Goal: Information Seeking & Learning: Learn about a topic

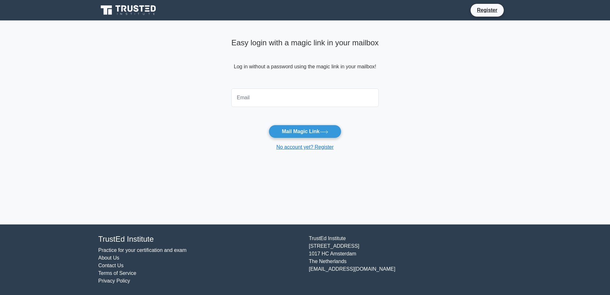
click at [253, 100] on input "email" at bounding box center [304, 97] width 147 height 18
type input "anmarchello@yahoo.fr"
click at [300, 134] on button "Mail Magic Link" at bounding box center [304, 131] width 72 height 13
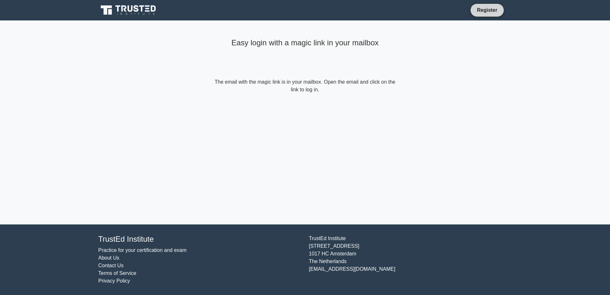
click at [496, 11] on link "Register" at bounding box center [487, 10] width 28 height 8
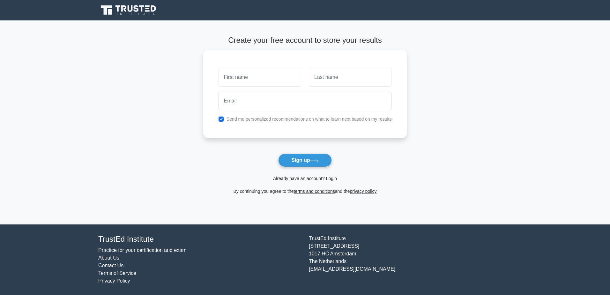
click at [298, 176] on link "Already have an account? Login" at bounding box center [305, 178] width 64 height 5
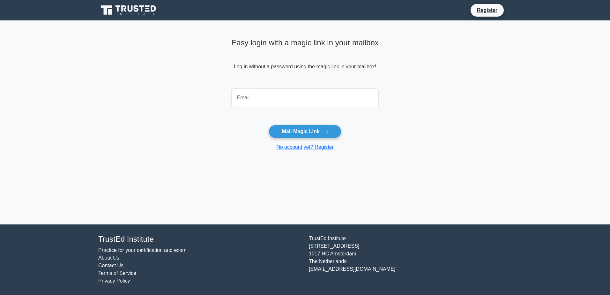
click at [256, 98] on input "email" at bounding box center [304, 97] width 147 height 18
type input "anmarchello@yahoo.fr"
click at [268, 125] on button "Mail Magic Link" at bounding box center [304, 131] width 72 height 13
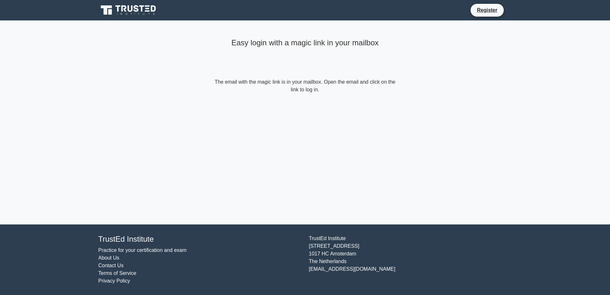
click at [141, 8] on icon at bounding box center [128, 10] width 61 height 12
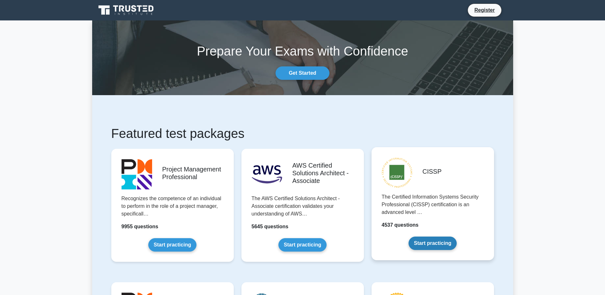
click at [442, 245] on link "Start practicing" at bounding box center [432, 242] width 48 height 13
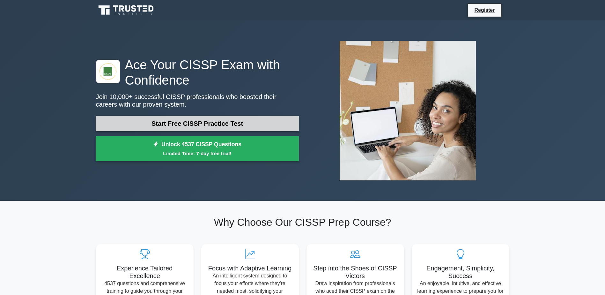
click at [225, 122] on link "Start Free CISSP Practice Test" at bounding box center [197, 123] width 203 height 15
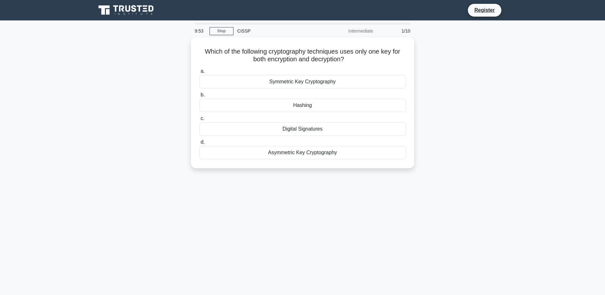
click at [225, 122] on div "Digital Signatures" at bounding box center [302, 128] width 207 height 13
click at [199, 121] on input "c. Digital Signatures" at bounding box center [199, 118] width 0 height 4
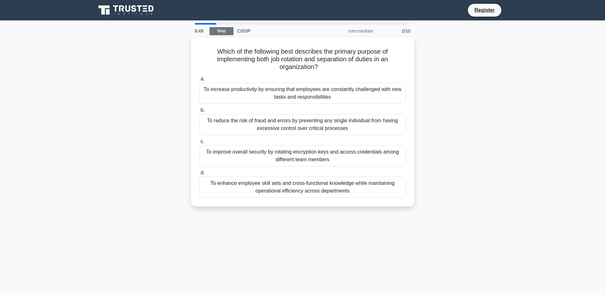
click at [218, 30] on link "Stop" at bounding box center [222, 31] width 24 height 8
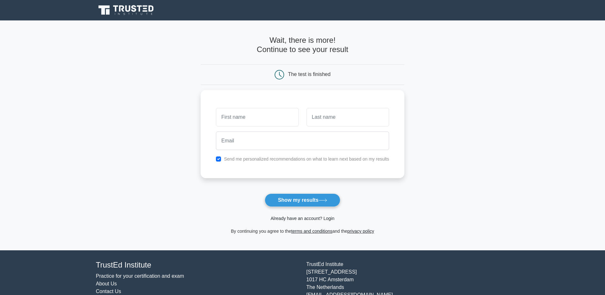
click at [302, 218] on link "Already have an account? Login" at bounding box center [302, 218] width 64 height 5
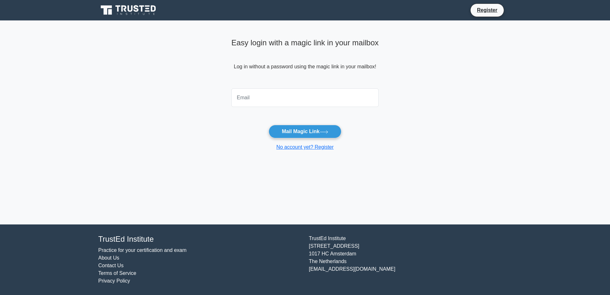
click at [247, 92] on input "email" at bounding box center [304, 97] width 147 height 18
type input "anmarchello@yahoo.fr"
click at [291, 133] on button "Mail Magic Link" at bounding box center [304, 131] width 72 height 13
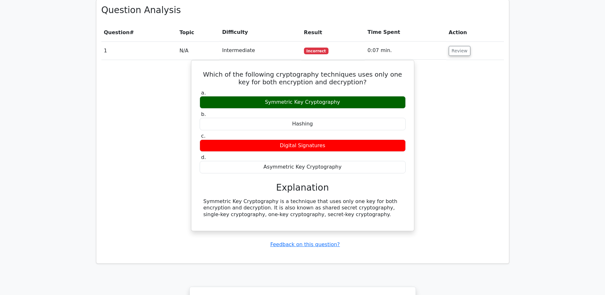
scroll to position [646, 0]
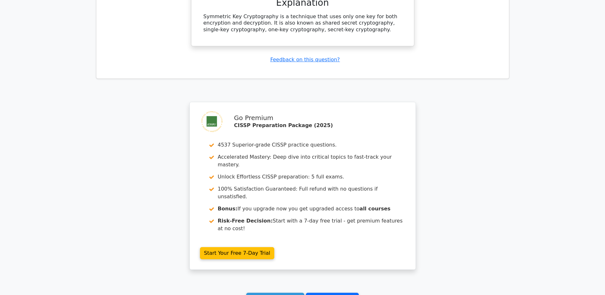
click at [333, 292] on link "Go to your profile" at bounding box center [332, 298] width 53 height 12
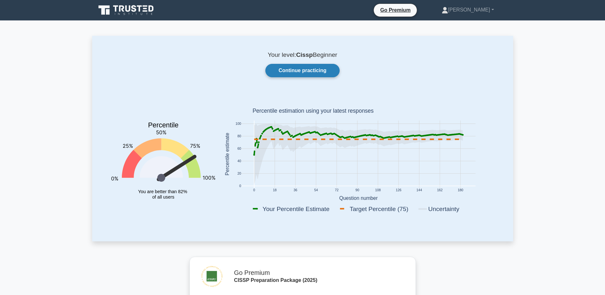
click at [314, 68] on link "Continue practicing" at bounding box center [302, 70] width 74 height 13
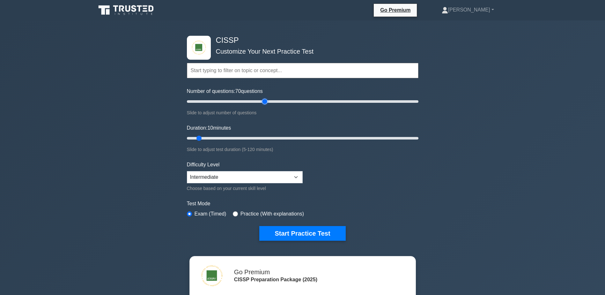
click at [264, 101] on input "Number of questions: 70 questions" at bounding box center [303, 102] width 232 height 8
click at [257, 101] on input "Number of questions: 70 questions" at bounding box center [303, 102] width 232 height 8
click at [252, 101] on input "Number of questions: 65 questions" at bounding box center [303, 102] width 232 height 8
click at [249, 101] on input "Number of questions: 60 questions" at bounding box center [303, 102] width 232 height 8
click at [245, 101] on input "Number of questions: 55 questions" at bounding box center [303, 102] width 232 height 8
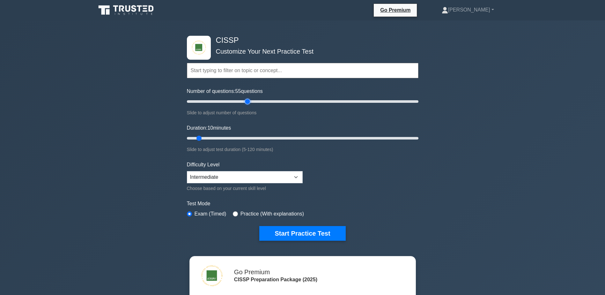
click at [245, 101] on input "Number of questions: 55 questions" at bounding box center [303, 102] width 232 height 8
type input "50"
click at [242, 101] on input "Number of questions: 55 questions" at bounding box center [303, 102] width 232 height 8
click at [408, 137] on input "Duration: 10 minutes" at bounding box center [303, 138] width 232 height 8
type input "120"
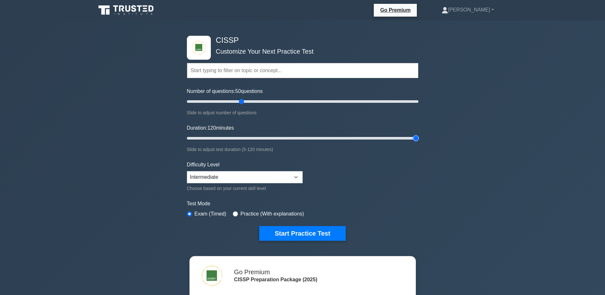
click at [411, 137] on input "Duration: 120 minutes" at bounding box center [303, 138] width 232 height 8
click at [297, 176] on select "Beginner Intermediate Expert" at bounding box center [245, 177] width 116 height 12
click at [292, 236] on button "Start Practice Test" at bounding box center [302, 233] width 86 height 15
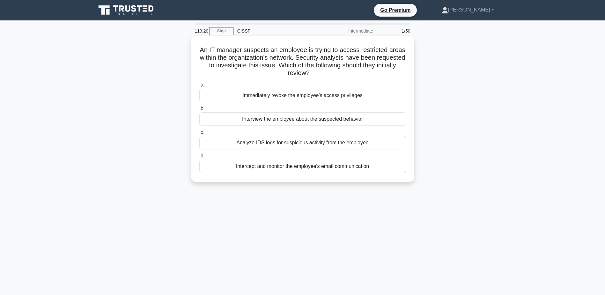
click at [326, 142] on div "Analyze IDS logs for suspicious activity from the employee" at bounding box center [302, 142] width 207 height 13
click at [199, 134] on input "c. Analyze IDS logs for suspicious activity from the employee" at bounding box center [199, 132] width 0 height 4
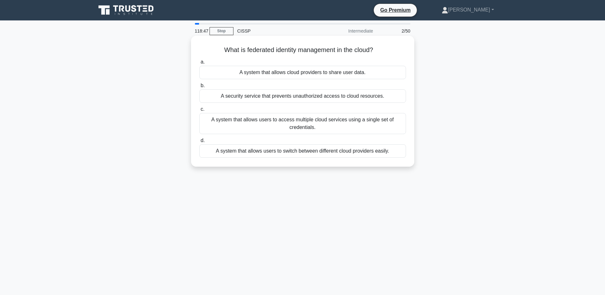
click at [351, 128] on div "A system that allows users to access multiple cloud services using a single set…" at bounding box center [302, 123] width 207 height 21
click at [199, 111] on input "c. A system that allows users to access multiple cloud services using a single …" at bounding box center [199, 109] width 0 height 4
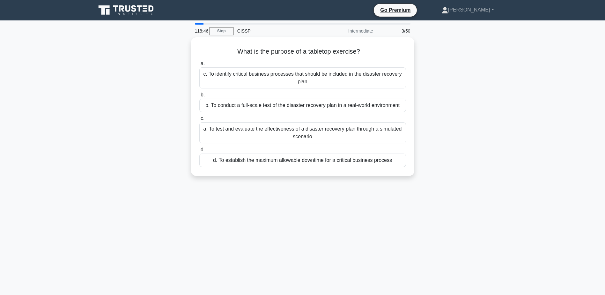
click at [351, 128] on div "a. To test and evaluate the effectiveness of a disaster recovery plan through a…" at bounding box center [302, 132] width 207 height 21
click at [199, 121] on input "c. a. To test and evaluate the effectiveness of a disaster recovery plan throug…" at bounding box center [199, 118] width 0 height 4
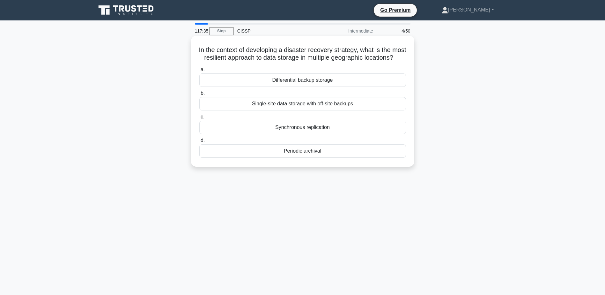
click at [335, 134] on div "Synchronous replication" at bounding box center [302, 127] width 207 height 13
click at [199, 119] on input "c. Synchronous replication" at bounding box center [199, 117] width 0 height 4
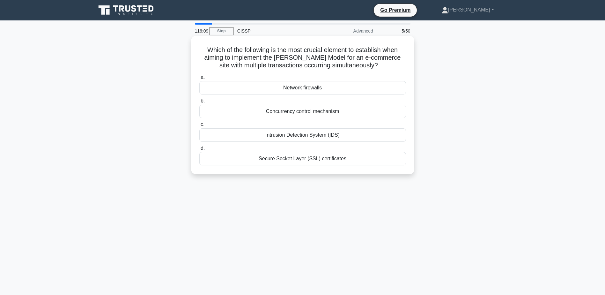
click at [343, 109] on div "Concurrency control mechanism" at bounding box center [302, 111] width 207 height 13
click at [199, 103] on input "b. Concurrency control mechanism" at bounding box center [199, 101] width 0 height 4
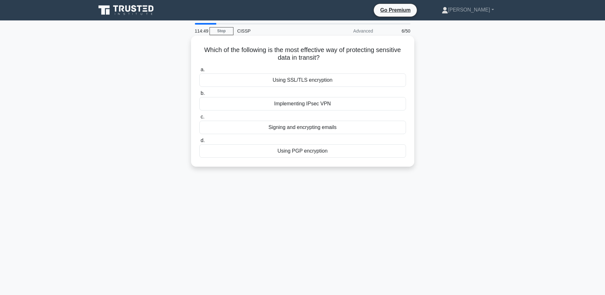
click at [330, 103] on div "Implementing IPsec VPN" at bounding box center [302, 103] width 207 height 13
click at [199, 95] on input "b. Implementing IPsec VPN" at bounding box center [199, 93] width 0 height 4
click at [329, 103] on div "Change management process" at bounding box center [302, 103] width 207 height 13
click at [199, 95] on input "b. Change management process" at bounding box center [199, 93] width 0 height 4
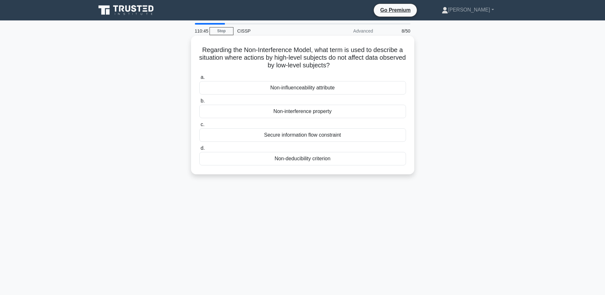
click at [313, 133] on div "Secure information flow constraint" at bounding box center [302, 134] width 207 height 13
click at [199, 127] on input "c. Secure information flow constraint" at bounding box center [199, 124] width 0 height 4
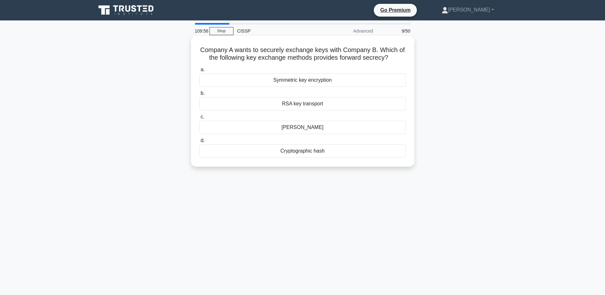
click at [308, 106] on div "RSA key transport" at bounding box center [302, 103] width 207 height 13
click at [199, 95] on input "b. RSA key transport" at bounding box center [199, 93] width 0 height 4
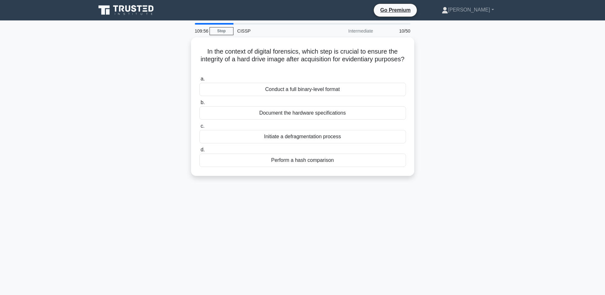
click at [308, 106] on div "Document the hardware specifications" at bounding box center [302, 112] width 207 height 13
click at [199, 105] on input "b. Document the hardware specifications" at bounding box center [199, 102] width 0 height 4
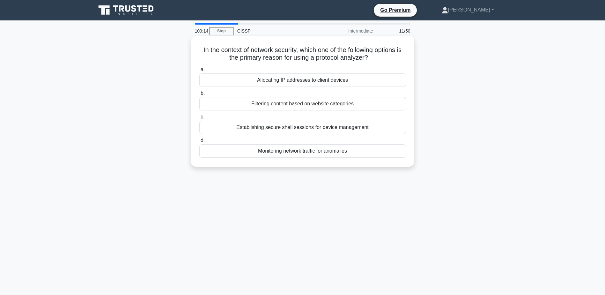
click at [357, 153] on div "Monitoring network traffic for anomalies" at bounding box center [302, 150] width 207 height 13
click at [199, 143] on input "d. Monitoring network traffic for anomalies" at bounding box center [199, 140] width 0 height 4
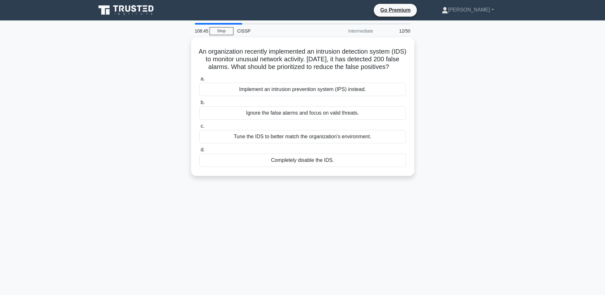
scroll to position [7, 0]
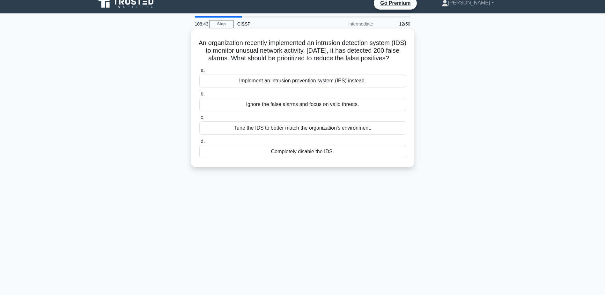
click at [379, 132] on div "Tune the IDS to better match the organization's environment." at bounding box center [302, 127] width 207 height 13
click at [199, 120] on input "c. Tune the IDS to better match the organization's environment." at bounding box center [199, 117] width 0 height 4
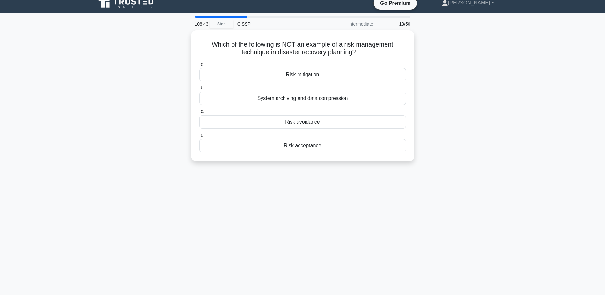
scroll to position [0, 0]
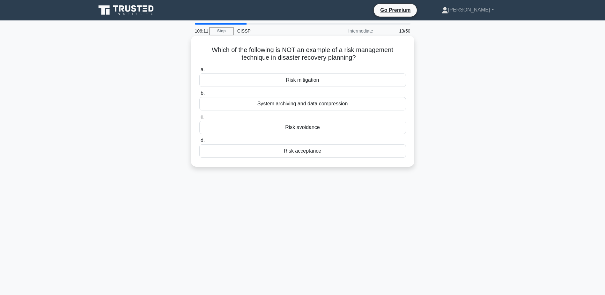
click at [336, 126] on div "Risk avoidance" at bounding box center [302, 127] width 207 height 13
click at [199, 119] on input "c. Risk avoidance" at bounding box center [199, 117] width 0 height 4
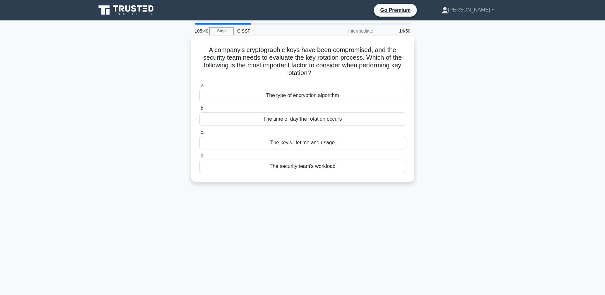
click at [349, 146] on div "The key's lifetime and usage" at bounding box center [302, 142] width 207 height 13
click at [199, 134] on input "c. The key's lifetime and usage" at bounding box center [199, 132] width 0 height 4
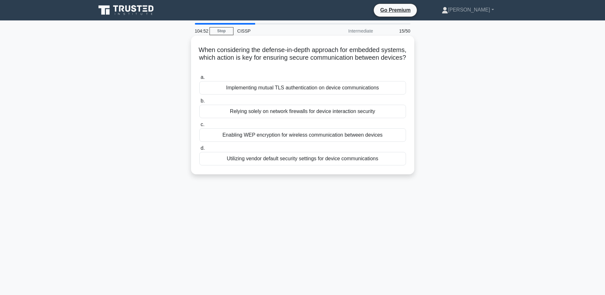
click at [369, 88] on div "Implementing mutual TLS authentication on device communications" at bounding box center [302, 87] width 207 height 13
click at [199, 79] on input "a. Implementing mutual TLS authentication on device communications" at bounding box center [199, 77] width 0 height 4
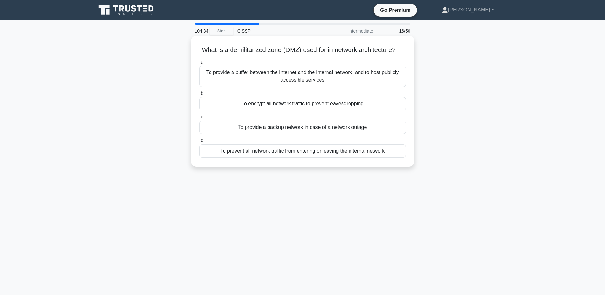
click at [387, 85] on div "To provide a buffer between the Internet and the internal network, and to host …" at bounding box center [302, 76] width 207 height 21
click at [199, 64] on input "a. To provide a buffer between the Internet and the internal network, and to ho…" at bounding box center [199, 62] width 0 height 4
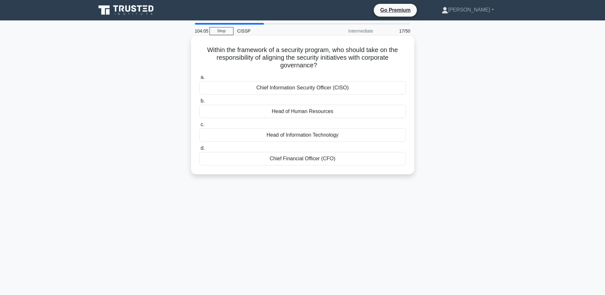
click at [364, 85] on div "Chief Information Security Officer (CISO)" at bounding box center [302, 87] width 207 height 13
click at [199, 79] on input "a. Chief Information Security Officer (CISO)" at bounding box center [199, 77] width 0 height 4
click at [360, 162] on div "Implement a DLP solution focusing on source code monitoring" at bounding box center [302, 158] width 207 height 13
click at [199, 150] on input "d. Implement a DLP solution focusing on source code monitoring" at bounding box center [199, 148] width 0 height 4
click at [327, 113] on div "Create internal Honeypots" at bounding box center [302, 111] width 207 height 13
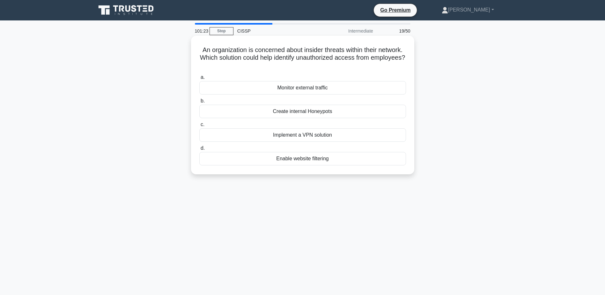
click at [199, 103] on input "b. Create internal Honeypots" at bounding box center [199, 101] width 0 height 4
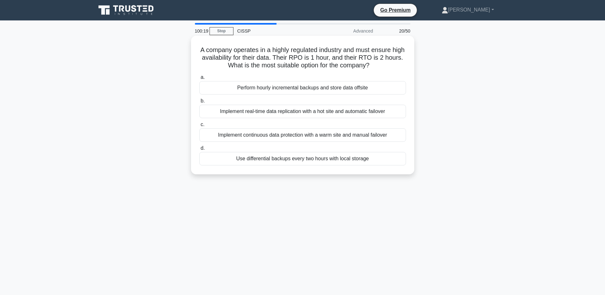
click at [392, 111] on div "Implement real-time data replication with a hot site and automatic failover" at bounding box center [302, 111] width 207 height 13
click at [199, 103] on input "b. Implement real-time data replication with a hot site and automatic failover" at bounding box center [199, 101] width 0 height 4
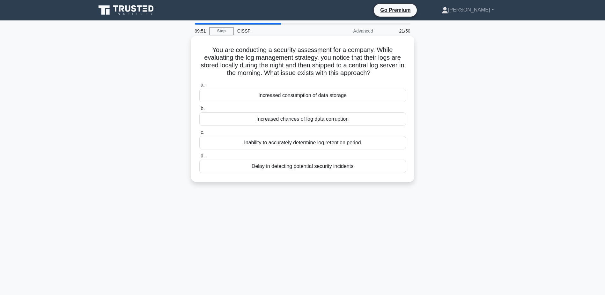
click at [379, 118] on div "Increased chances of log data corruption" at bounding box center [302, 118] width 207 height 13
click at [199, 111] on input "b. Increased chances of log data corruption" at bounding box center [199, 109] width 0 height 4
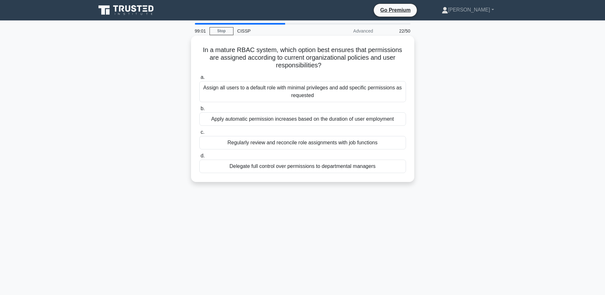
click at [383, 142] on div "Regularly review and reconcile role assignments with job functions" at bounding box center [302, 142] width 207 height 13
click at [199, 134] on input "c. Regularly review and reconcile role assignments with job functions" at bounding box center [199, 132] width 0 height 4
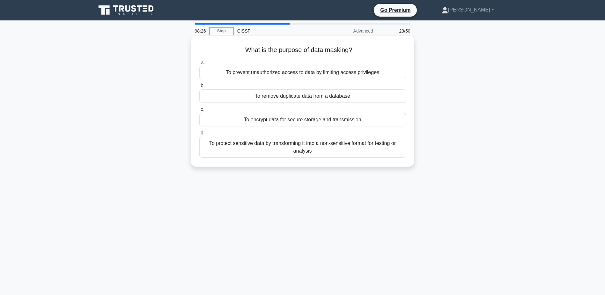
click at [381, 146] on div "To protect sensitive data by transforming it into a non-sensitive format for te…" at bounding box center [302, 146] width 207 height 21
click at [199, 135] on input "d. To protect sensitive data by transforming it into a non-sensitive format for…" at bounding box center [199, 133] width 0 height 4
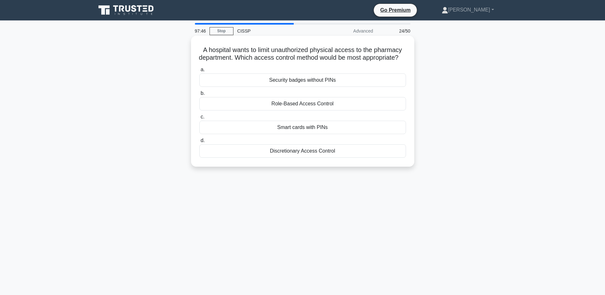
click at [365, 134] on div "Smart cards with PINs" at bounding box center [302, 127] width 207 height 13
click at [199, 119] on input "c. Smart cards with PINs" at bounding box center [199, 117] width 0 height 4
click at [308, 105] on div "Mandatory Access Control (MAC)" at bounding box center [302, 103] width 207 height 13
click at [199, 95] on input "b. Mandatory Access Control (MAC)" at bounding box center [199, 93] width 0 height 4
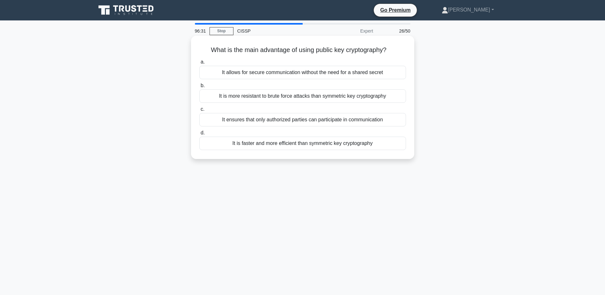
click at [383, 70] on div "It allows for secure communication without the need for a shared secret" at bounding box center [302, 72] width 207 height 13
click at [199, 64] on input "a. It allows for secure communication without the need for a shared secret" at bounding box center [199, 62] width 0 height 4
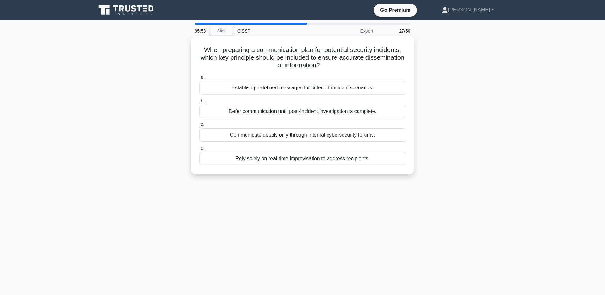
click at [382, 89] on div "Establish predefined messages for different incident scenarios." at bounding box center [302, 87] width 207 height 13
click at [199, 79] on input "a. Establish predefined messages for different incident scenarios." at bounding box center [199, 77] width 0 height 4
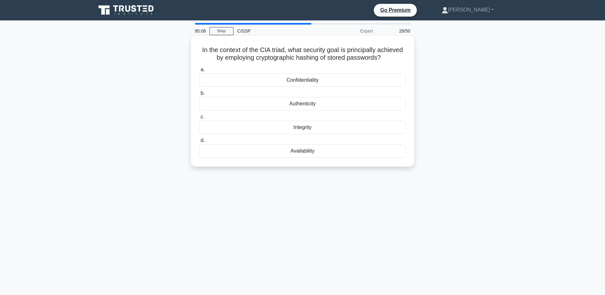
click at [317, 80] on div "Confidentiality" at bounding box center [302, 79] width 207 height 13
click at [199, 72] on input "a. Confidentiality" at bounding box center [199, 70] width 0 height 4
click at [365, 83] on div "Security cameras" at bounding box center [302, 79] width 207 height 13
click at [199, 72] on input "a. Security cameras" at bounding box center [199, 70] width 0 height 4
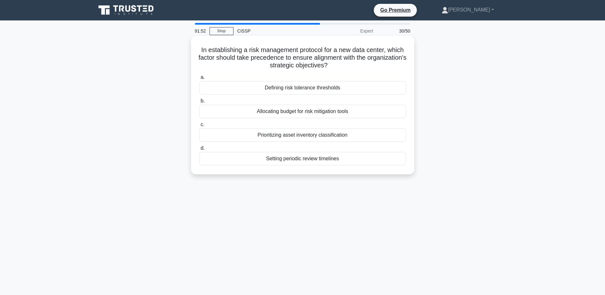
click at [350, 85] on div "Defining risk tolerance thresholds" at bounding box center [302, 87] width 207 height 13
click at [199, 79] on input "a. Defining risk tolerance thresholds" at bounding box center [199, 77] width 0 height 4
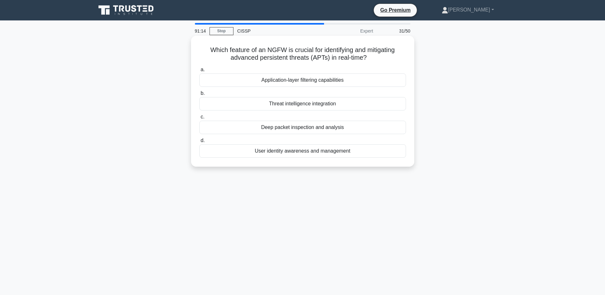
click at [340, 105] on div "Threat intelligence integration" at bounding box center [302, 103] width 207 height 13
click at [199, 95] on input "b. Threat intelligence integration" at bounding box center [199, 93] width 0 height 4
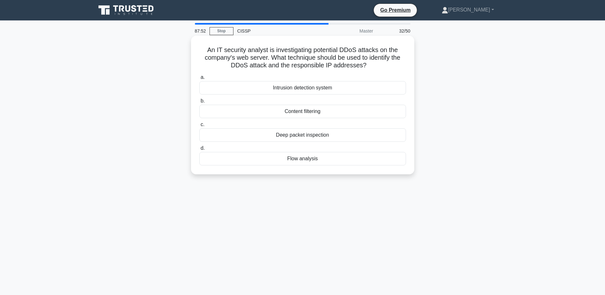
click at [331, 88] on div "Intrusion detection system" at bounding box center [302, 87] width 207 height 13
click at [199, 79] on input "a. Intrusion detection system" at bounding box center [199, 77] width 0 height 4
click at [351, 88] on div "Tokenization" at bounding box center [302, 87] width 207 height 13
click at [199, 79] on input "a. Tokenization" at bounding box center [199, 77] width 0 height 4
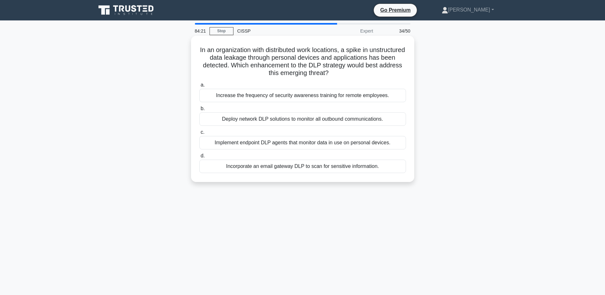
click at [342, 117] on div "Deploy network DLP solutions to monitor all outbound communications." at bounding box center [302, 118] width 207 height 13
click at [199, 111] on input "b. Deploy network DLP solutions to monitor all outbound communications." at bounding box center [199, 109] width 0 height 4
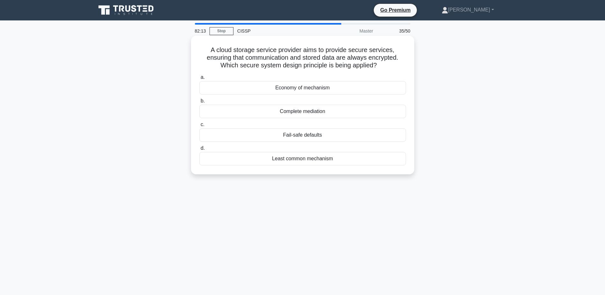
click at [327, 159] on div "Least common mechanism" at bounding box center [302, 158] width 207 height 13
click at [199, 150] on input "d. Least common mechanism" at bounding box center [199, 148] width 0 height 4
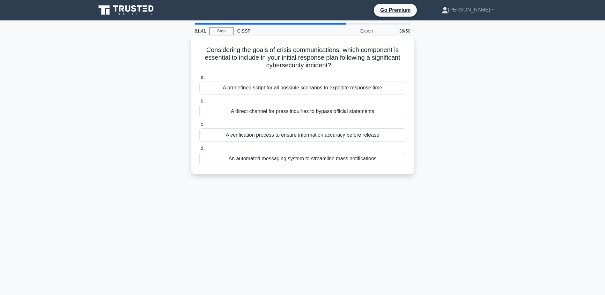
click at [361, 135] on div "A verification process to ensure information accuracy before release" at bounding box center [302, 134] width 207 height 13
click at [199, 127] on input "c. A verification process to ensure information accuracy before release" at bounding box center [199, 124] width 0 height 4
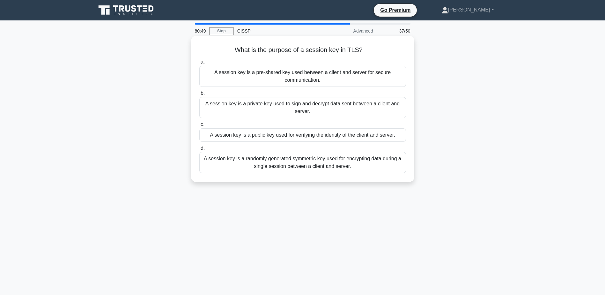
click at [357, 167] on div "A session key is a randomly generated symmetric key used for encrypting data du…" at bounding box center [302, 162] width 207 height 21
click at [199, 150] on input "d. A session key is a randomly generated symmetric key used for encrypting data…" at bounding box center [199, 148] width 0 height 4
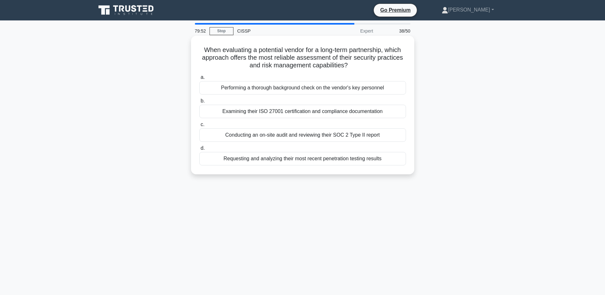
click at [400, 137] on div "Conducting an on-site audit and reviewing their SOC 2 Type II report" at bounding box center [302, 134] width 207 height 13
click at [199, 127] on input "c. Conducting an on-site audit and reviewing their SOC 2 Type II report" at bounding box center [199, 124] width 0 height 4
click at [378, 113] on div "Combining automated scanning tools with manual penetration testing" at bounding box center [302, 111] width 207 height 13
click at [199, 103] on input "b. Combining automated scanning tools with manual penetration testing" at bounding box center [199, 101] width 0 height 4
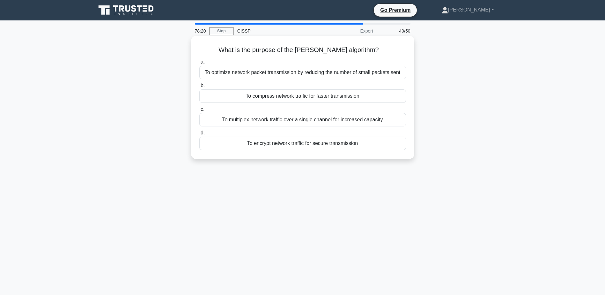
click at [398, 117] on div "To multiplex network traffic over a single channel for increased capacity" at bounding box center [302, 119] width 207 height 13
click at [199, 111] on input "c. To multiplex network traffic over a single channel for increased capacity" at bounding box center [199, 109] width 0 height 4
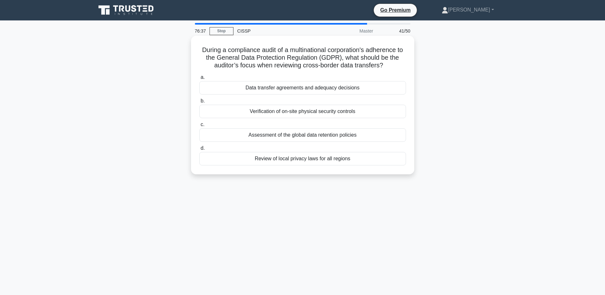
click at [382, 87] on div "Data transfer agreements and adequacy decisions" at bounding box center [302, 87] width 207 height 13
click at [199, 79] on input "a. Data transfer agreements and adequacy decisions" at bounding box center [199, 77] width 0 height 4
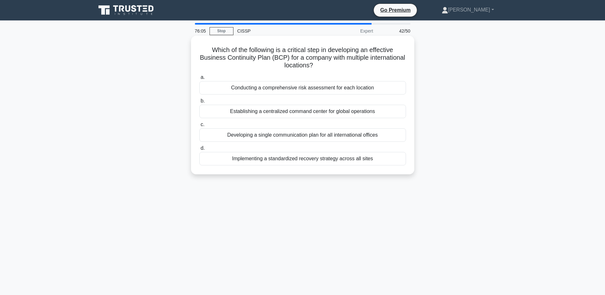
click at [383, 86] on div "Conducting a comprehensive risk assessment for each location" at bounding box center [302, 87] width 207 height 13
click at [199, 79] on input "a. Conducting a comprehensive risk assessment for each location" at bounding box center [199, 77] width 0 height 4
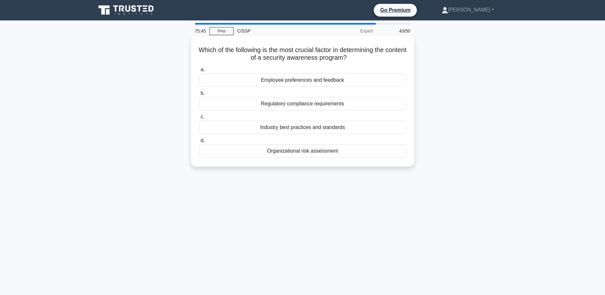
click at [406, 151] on div "d. Organizational risk assessment" at bounding box center [302, 146] width 214 height 21
click at [398, 151] on div "Organizational risk assessment" at bounding box center [302, 150] width 207 height 13
click at [199, 143] on input "d. Organizational risk assessment" at bounding box center [199, 140] width 0 height 4
click at [349, 82] on div "Lattice-based cryptography" at bounding box center [302, 79] width 207 height 13
click at [199, 72] on input "a. Lattice-based cryptography" at bounding box center [199, 70] width 0 height 4
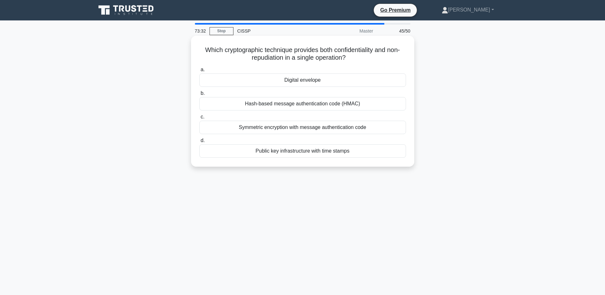
click at [363, 154] on div "Public key infrastructure with time stamps" at bounding box center [302, 150] width 207 height 13
click at [199, 143] on input "d. Public key infrastructure with time stamps" at bounding box center [199, 140] width 0 height 4
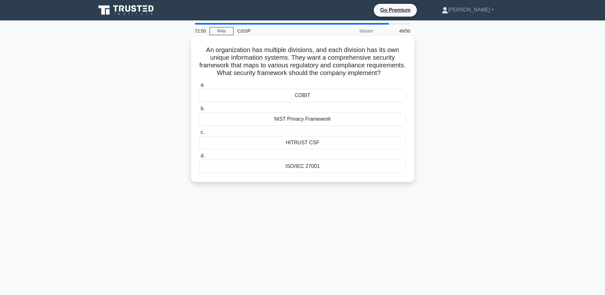
click at [326, 173] on div "ISO/IEC 27001" at bounding box center [302, 165] width 207 height 13
click at [199, 158] on input "d. ISO/IEC 27001" at bounding box center [199, 156] width 0 height 4
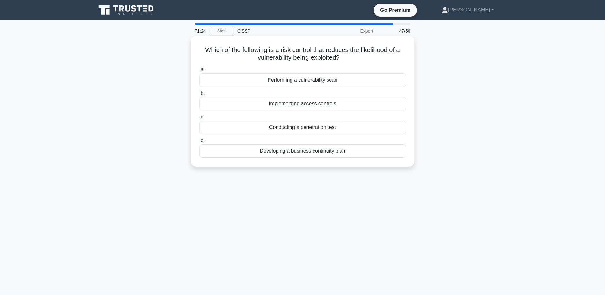
click at [322, 79] on div "Performing a vulnerability scan" at bounding box center [302, 79] width 207 height 13
click at [199, 72] on input "a. Performing a vulnerability scan" at bounding box center [199, 70] width 0 height 4
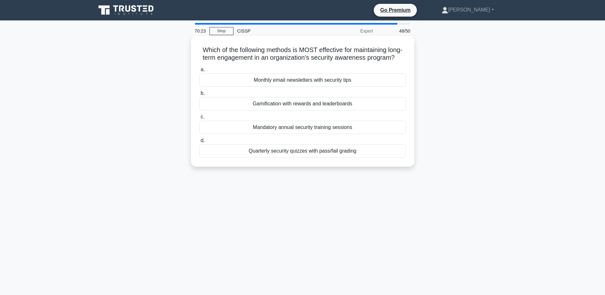
click at [364, 133] on div "Mandatory annual security training sessions" at bounding box center [302, 127] width 207 height 13
click at [199, 119] on input "c. Mandatory annual security training sessions" at bounding box center [199, 117] width 0 height 4
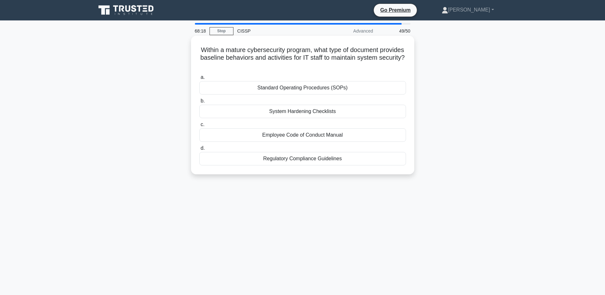
click at [301, 86] on div "Standard Operating Procedures (SOPs)" at bounding box center [302, 87] width 207 height 13
click at [199, 79] on input "a. Standard Operating Procedures (SOPs)" at bounding box center [199, 77] width 0 height 4
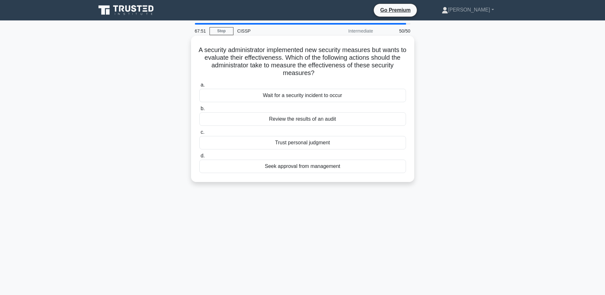
click at [373, 118] on div "Review the results of an audit" at bounding box center [302, 118] width 207 height 13
click at [199, 111] on input "b. Review the results of an audit" at bounding box center [199, 109] width 0 height 4
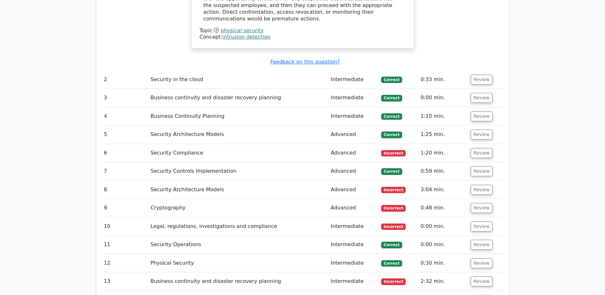
scroll to position [1048, 0]
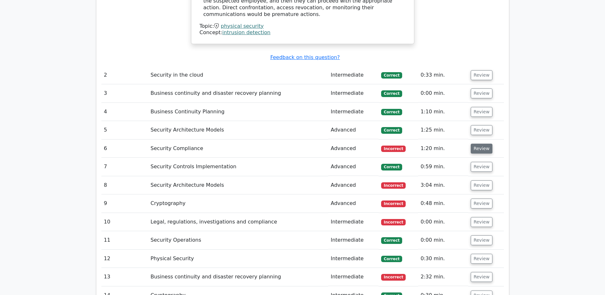
click at [476, 143] on button "Review" at bounding box center [482, 148] width 22 height 10
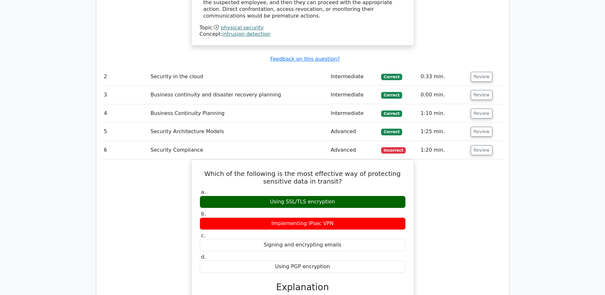
click at [518, 141] on main "Go Premium CISSP Preparation Package (2025) 4537 Superior-grade CISSP practice …" at bounding box center [302, 224] width 605 height 2502
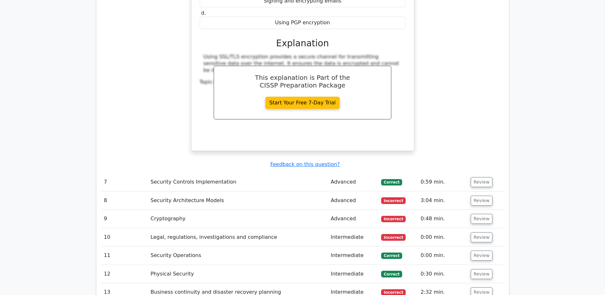
scroll to position [1294, 0]
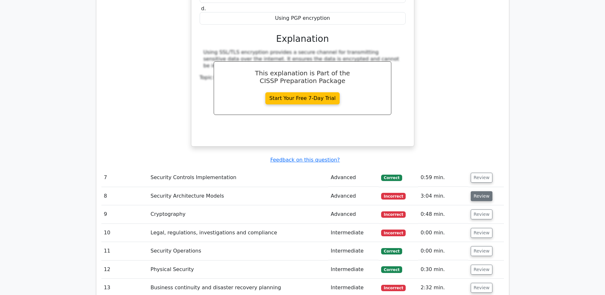
click at [478, 191] on button "Review" at bounding box center [482, 196] width 22 height 10
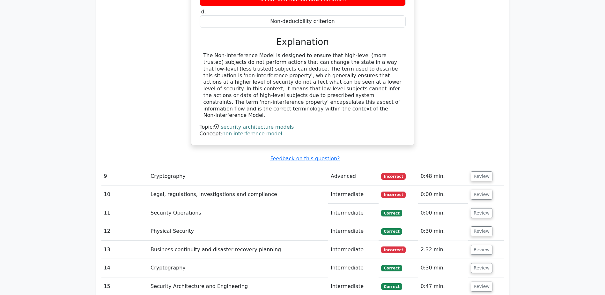
scroll to position [1597, 0]
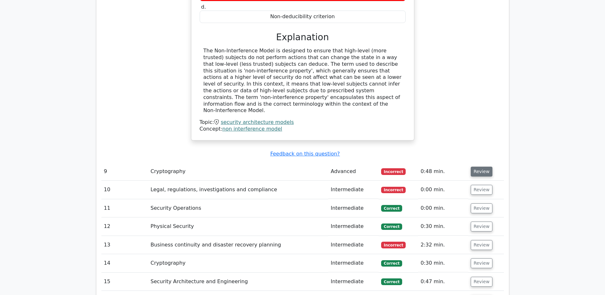
click at [484, 166] on button "Review" at bounding box center [482, 171] width 22 height 10
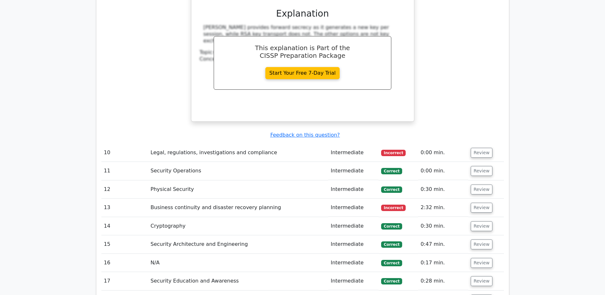
scroll to position [1904, 0]
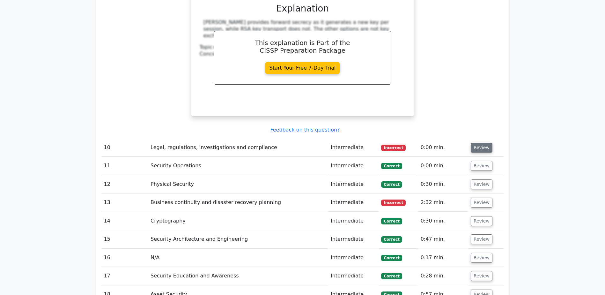
click at [483, 143] on button "Review" at bounding box center [482, 148] width 22 height 10
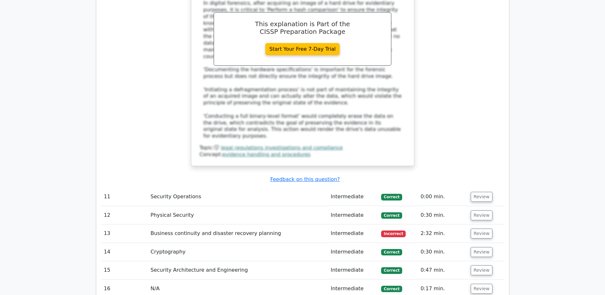
scroll to position [2212, 0]
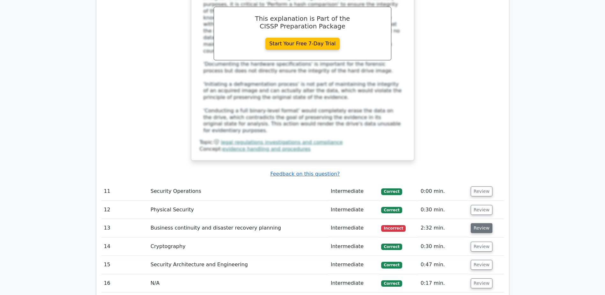
click at [480, 223] on button "Review" at bounding box center [482, 228] width 22 height 10
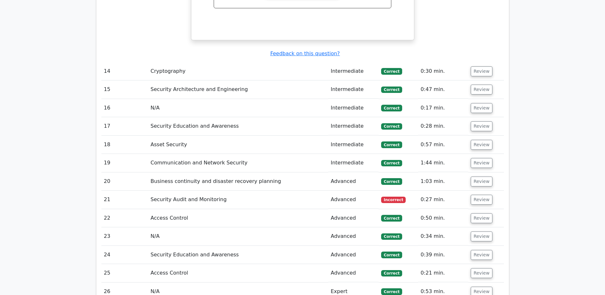
scroll to position [2650, 0]
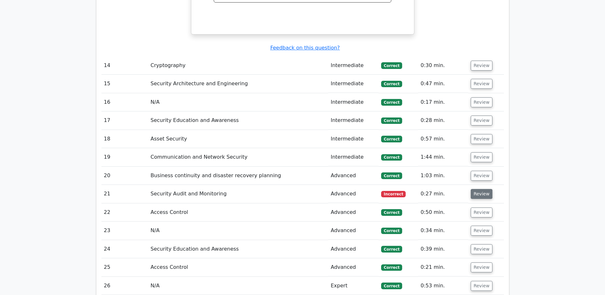
click at [480, 189] on button "Review" at bounding box center [482, 194] width 22 height 10
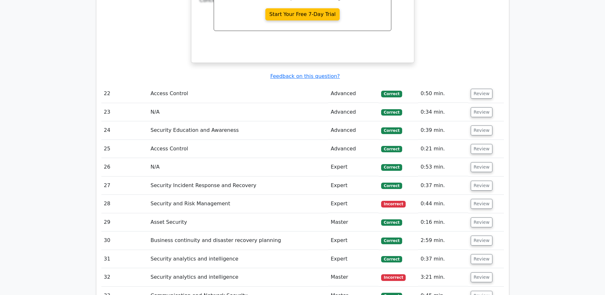
scroll to position [3064, 0]
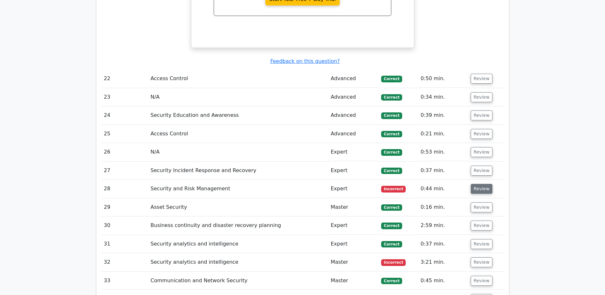
click at [484, 184] on button "Review" at bounding box center [482, 189] width 22 height 10
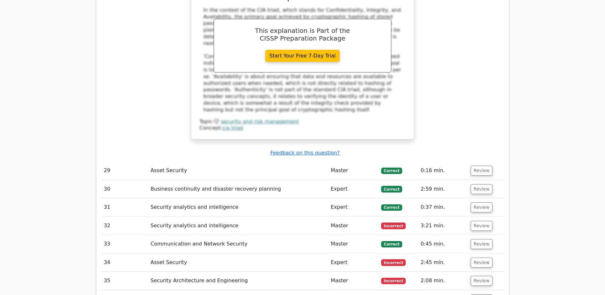
scroll to position [3412, 0]
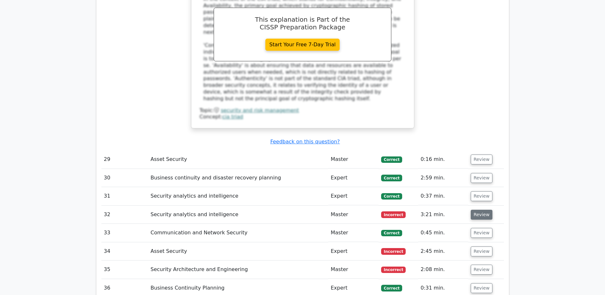
click at [480, 210] on button "Review" at bounding box center [482, 215] width 22 height 10
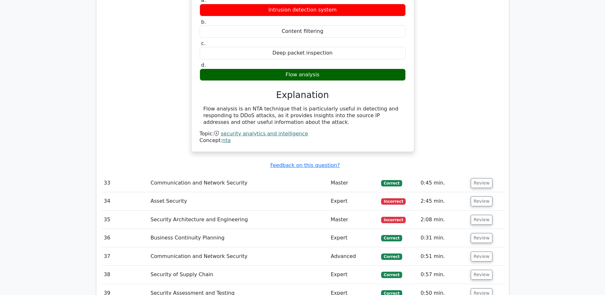
scroll to position [3687, 0]
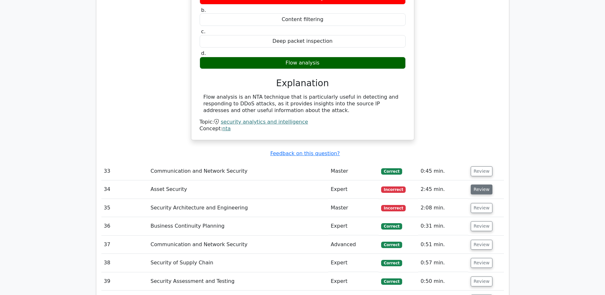
click at [483, 184] on button "Review" at bounding box center [482, 189] width 22 height 10
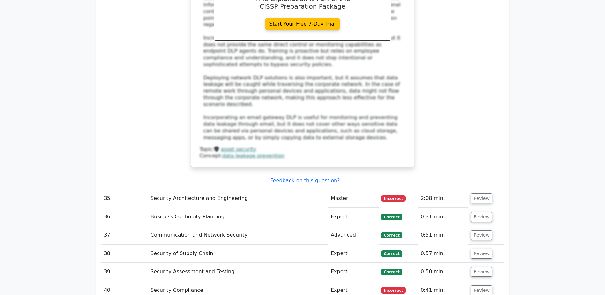
scroll to position [4077, 0]
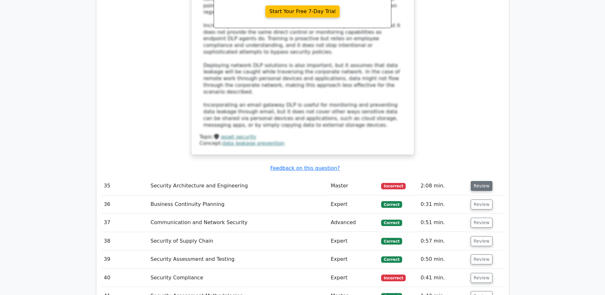
click at [485, 181] on button "Review" at bounding box center [482, 186] width 22 height 10
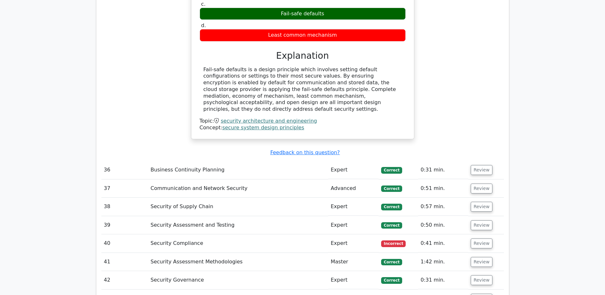
scroll to position [4366, 0]
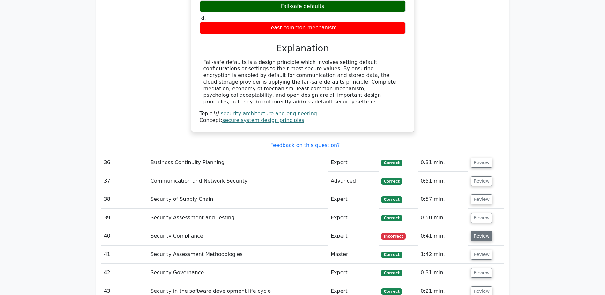
click at [484, 231] on button "Review" at bounding box center [482, 236] width 22 height 10
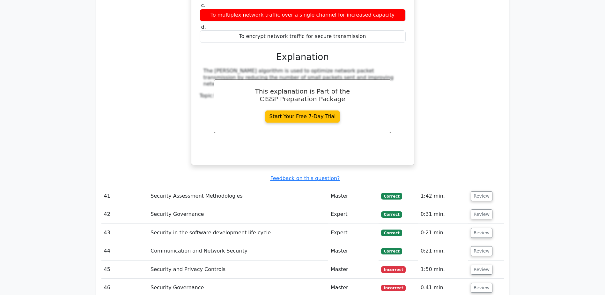
scroll to position [4718, 0]
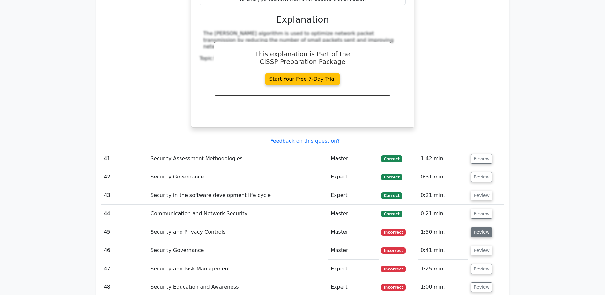
click at [481, 227] on button "Review" at bounding box center [482, 232] width 22 height 10
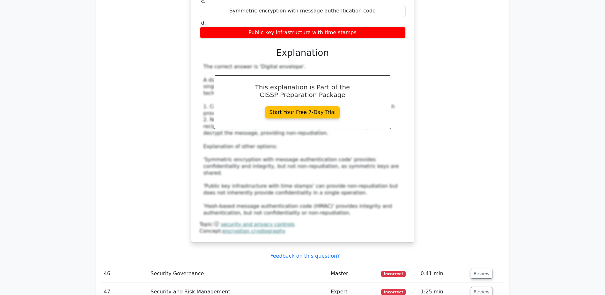
scroll to position [5048, 0]
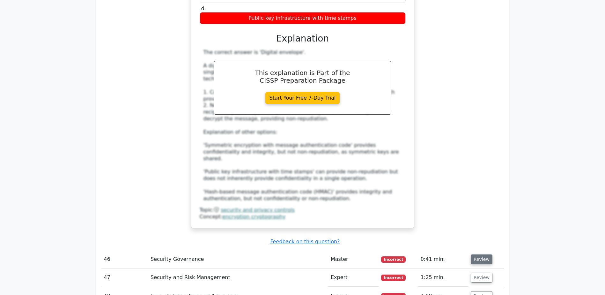
click at [479, 254] on button "Review" at bounding box center [482, 259] width 22 height 10
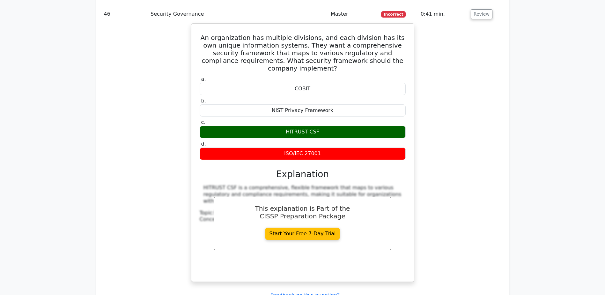
scroll to position [5375, 0]
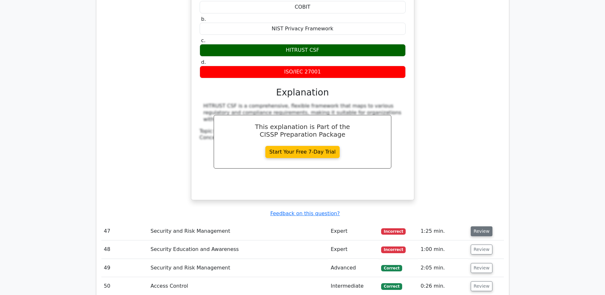
click at [479, 226] on button "Review" at bounding box center [482, 231] width 22 height 10
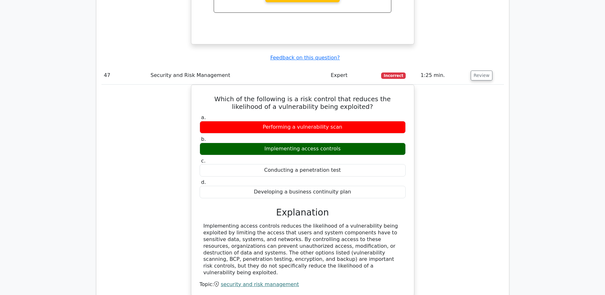
scroll to position [5557, 0]
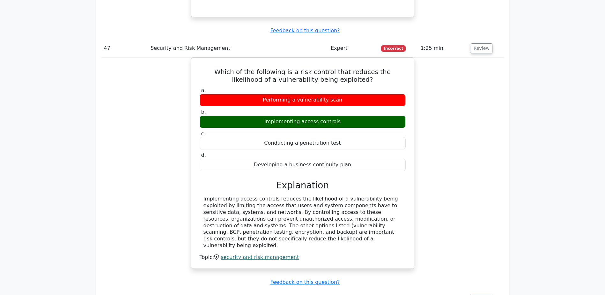
click at [474, 294] on button "Review" at bounding box center [482, 299] width 22 height 10
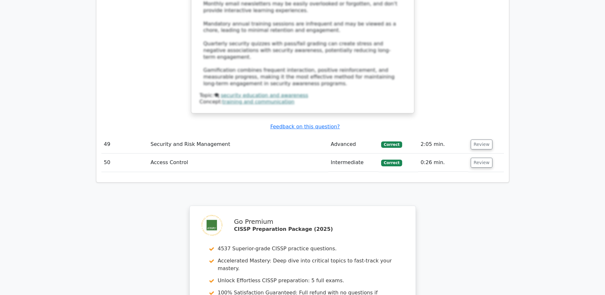
scroll to position [6198, 0]
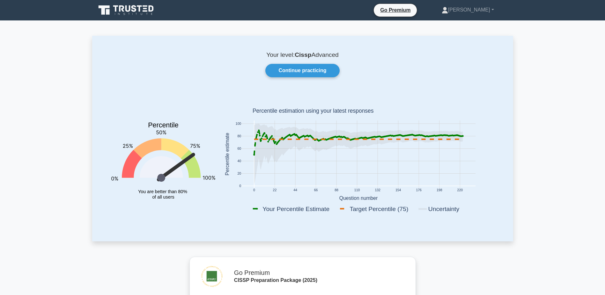
drag, startPoint x: 540, startPoint y: 30, endPoint x: 55, endPoint y: 151, distance: 500.7
click at [485, 6] on link "Marc" at bounding box center [467, 10] width 83 height 13
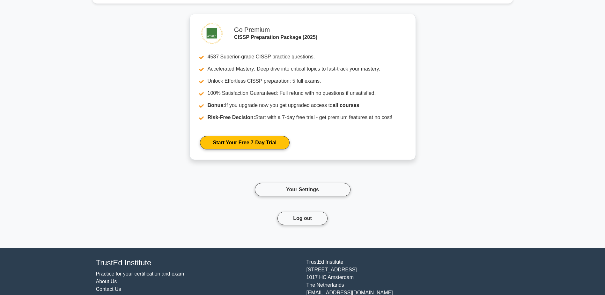
scroll to position [1431, 0]
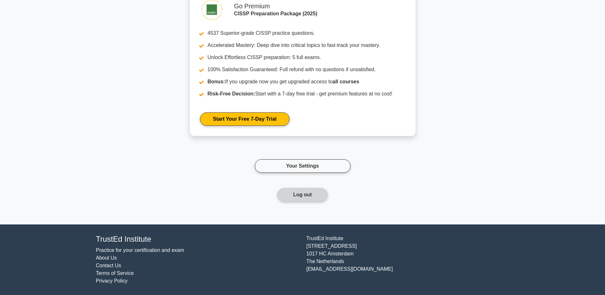
click at [307, 195] on button "Log out" at bounding box center [302, 194] width 50 height 13
